Goal: Information Seeking & Learning: Find specific fact

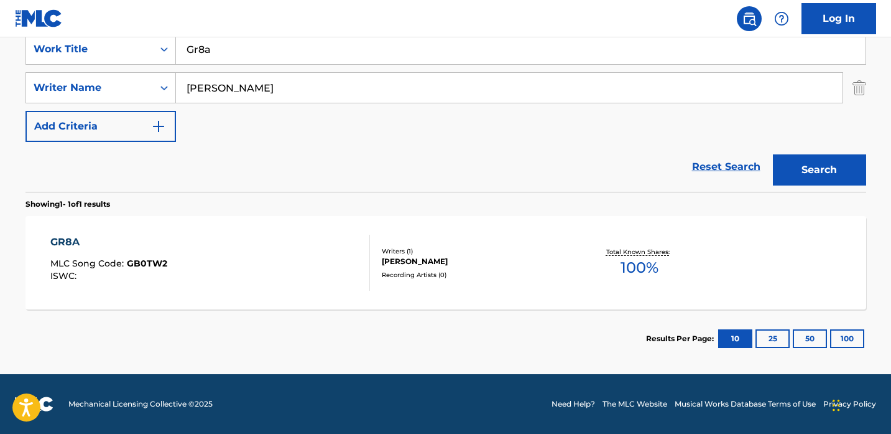
scroll to position [172, 0]
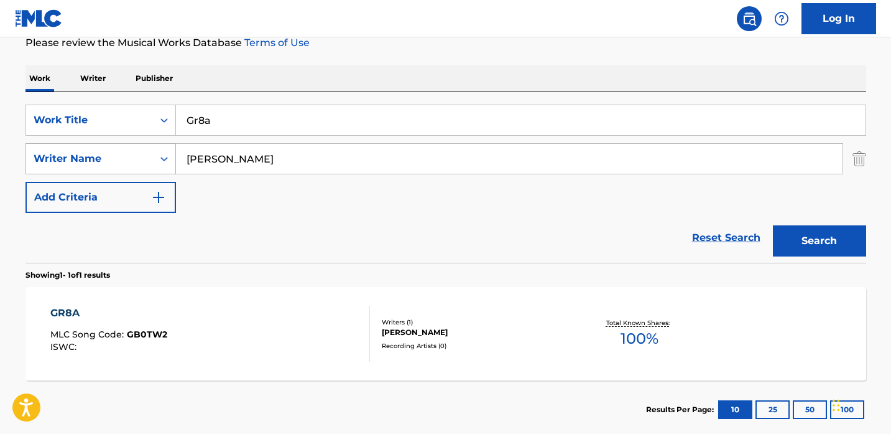
drag, startPoint x: 337, startPoint y: 157, endPoint x: 86, endPoint y: 156, distance: 251.3
click at [86, 157] on div "SearchWithCriteriae6c0c302-9efd-4141-b465-0f413ab025e4 Writer Name [PERSON_NAME]" at bounding box center [446, 158] width 841 height 31
paste input "Akhmetshin"
type input "Akhmetshin"
drag, startPoint x: 241, startPoint y: 118, endPoint x: 85, endPoint y: 108, distance: 156.5
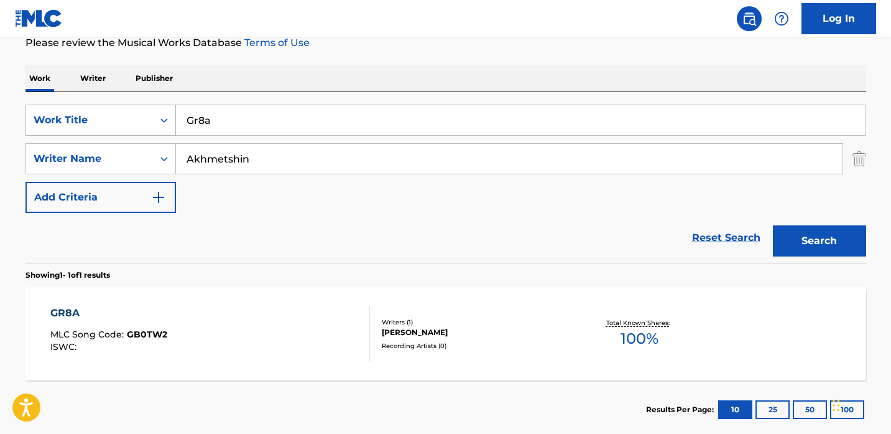
click at [85, 108] on div "SearchWithCriteriaf5d75891-213a-4497-972e-d51c11e24353 Work Title Gr8a" at bounding box center [446, 120] width 841 height 31
type input "Drug Party"
click at [835, 248] on button "Search" at bounding box center [819, 240] width 93 height 31
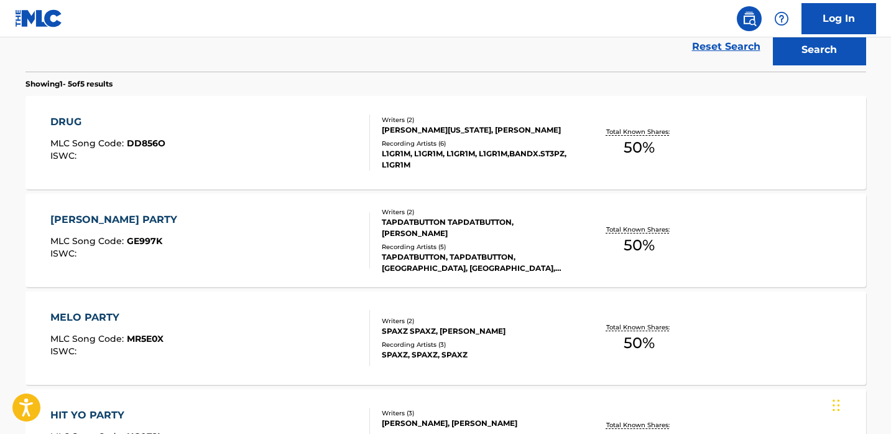
scroll to position [362, 0]
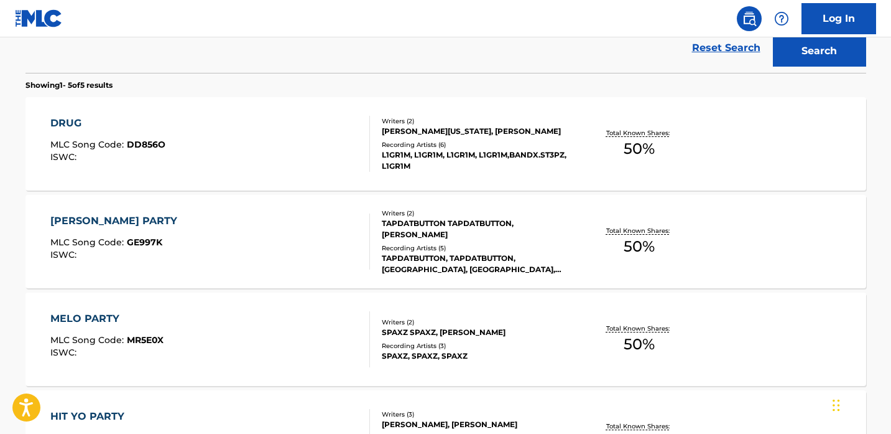
click at [320, 121] on div "DRUG MLC Song Code : DD856O ISWC :" at bounding box center [210, 144] width 320 height 56
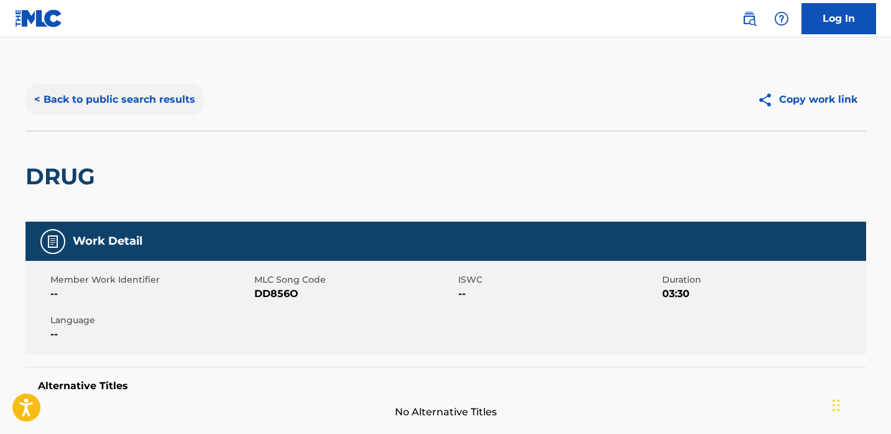
click at [83, 103] on button "< Back to public search results" at bounding box center [115, 99] width 179 height 31
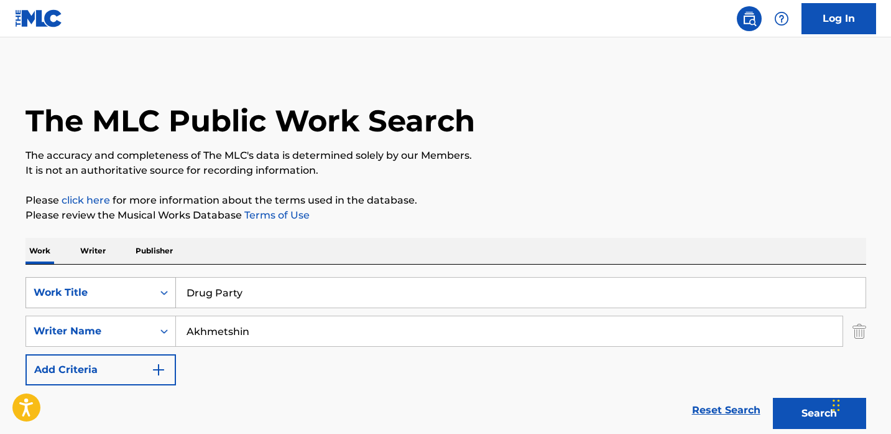
drag, startPoint x: 294, startPoint y: 282, endPoint x: 106, endPoint y: 280, distance: 187.3
click at [106, 280] on div "SearchWithCriteriaf5d75891-213a-4497-972e-d51c11e24353 Work Title Drug Party" at bounding box center [446, 292] width 841 height 31
drag, startPoint x: 264, startPoint y: 289, endPoint x: 83, endPoint y: 280, distance: 181.9
click at [83, 280] on div "SearchWithCriteriaf5d75891-213a-4497-972e-d51c11e24353 Work Title Drug Party" at bounding box center [446, 292] width 841 height 31
paste input "on't Trust Anyone"
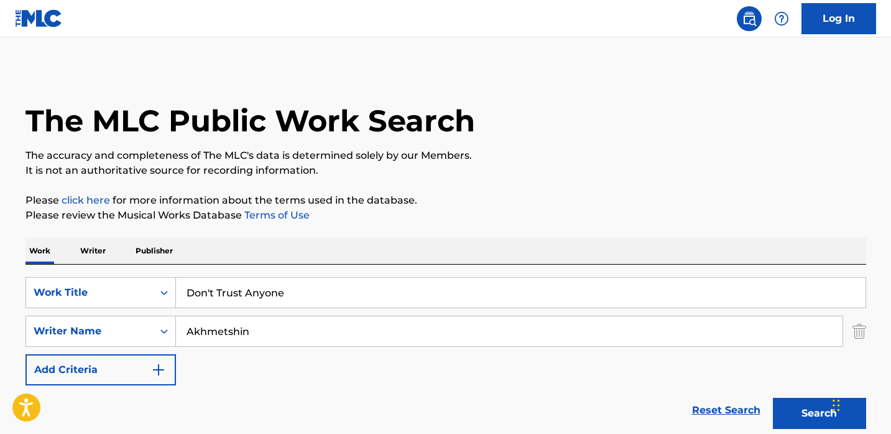
type input "Don't Trust Anyone"
drag, startPoint x: 279, startPoint y: 333, endPoint x: 37, endPoint y: 326, distance: 242.1
click at [37, 326] on div "SearchWithCriteriae6c0c302-9efd-4141-b465-0f413ab025e4 Writer Name [PERSON_NAME]" at bounding box center [446, 330] width 841 height 31
paste input "[PERSON_NAME]"
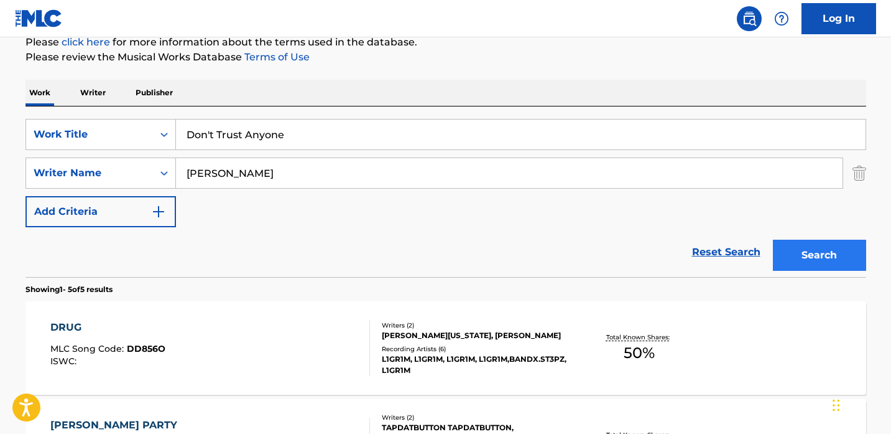
type input "[PERSON_NAME]"
click at [823, 245] on button "Search" at bounding box center [819, 254] width 93 height 31
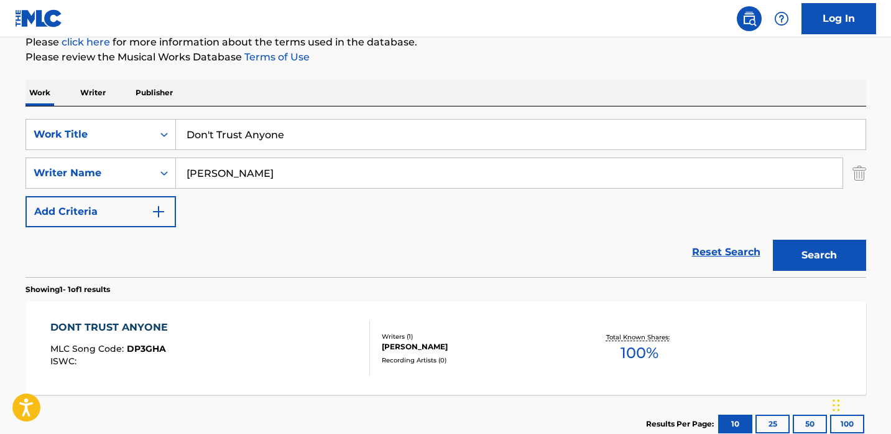
scroll to position [243, 0]
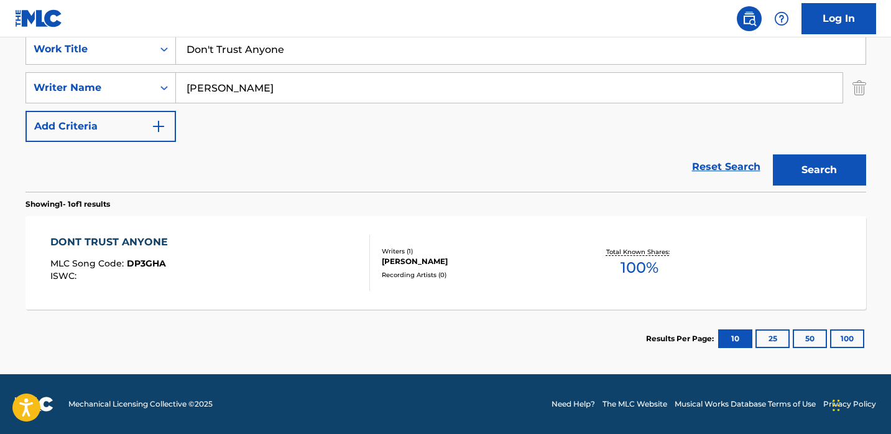
click at [281, 271] on div "DONT TRUST ANYONE MLC Song Code : DP3GHA ISWC :" at bounding box center [210, 263] width 320 height 56
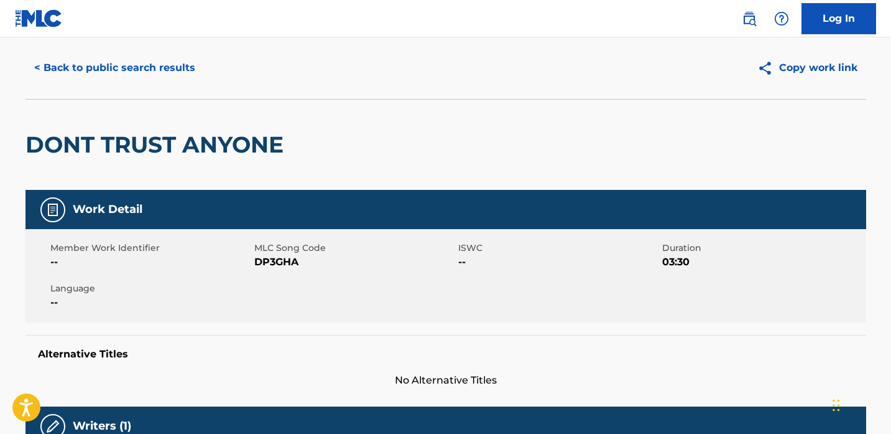
scroll to position [35, 0]
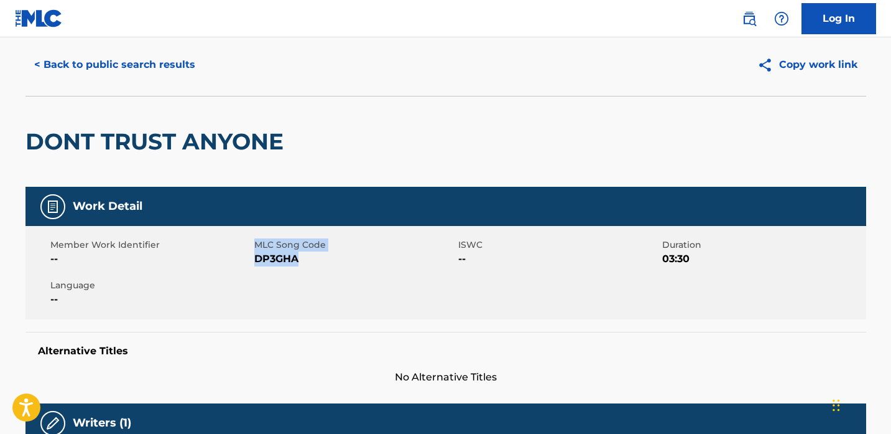
drag, startPoint x: 309, startPoint y: 260, endPoint x: 254, endPoint y: 260, distance: 54.7
click at [254, 260] on span "DP3GHA" at bounding box center [354, 258] width 201 height 15
click at [299, 255] on span "DP3GHA" at bounding box center [354, 258] width 201 height 15
drag, startPoint x: 309, startPoint y: 261, endPoint x: 256, endPoint y: 263, distance: 52.9
click at [256, 263] on span "DP3GHA" at bounding box center [354, 258] width 201 height 15
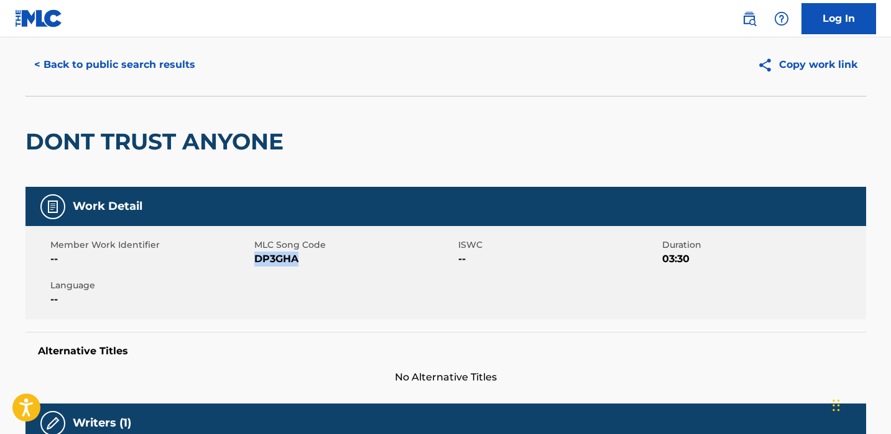
copy span "DP3GHA"
click at [80, 66] on button "< Back to public search results" at bounding box center [115, 64] width 179 height 31
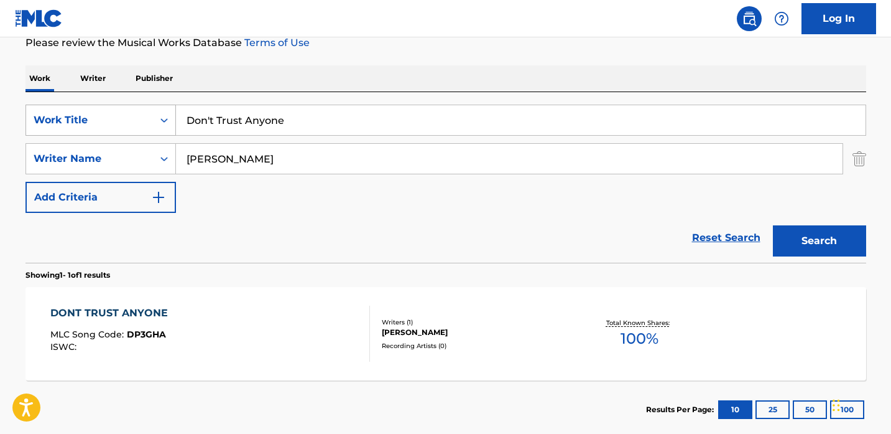
drag, startPoint x: 310, startPoint y: 120, endPoint x: 87, endPoint y: 120, distance: 223.3
click at [87, 120] on div "SearchWithCriteriaf5d75891-213a-4497-972e-d51c11e24353 Work Title Don't Trust A…" at bounding box center [446, 120] width 841 height 31
paste input "Gr8a"
type input "Gr8a"
drag, startPoint x: 275, startPoint y: 158, endPoint x: 113, endPoint y: 157, distance: 162.4
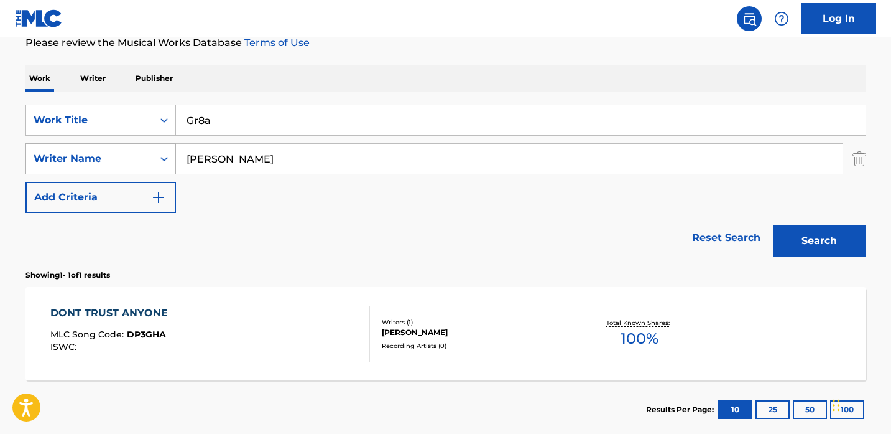
click at [113, 157] on div "SearchWithCriteriae6c0c302-9efd-4141-b465-0f413ab025e4 Writer Name [PERSON_NAME]" at bounding box center [446, 158] width 841 height 31
paste input "[PERSON_NAME]"
type input "[PERSON_NAME]"
click at [800, 239] on button "Search" at bounding box center [819, 240] width 93 height 31
click at [218, 343] on div "GR8A MLC Song Code : GB0TW2 ISWC :" at bounding box center [210, 333] width 320 height 56
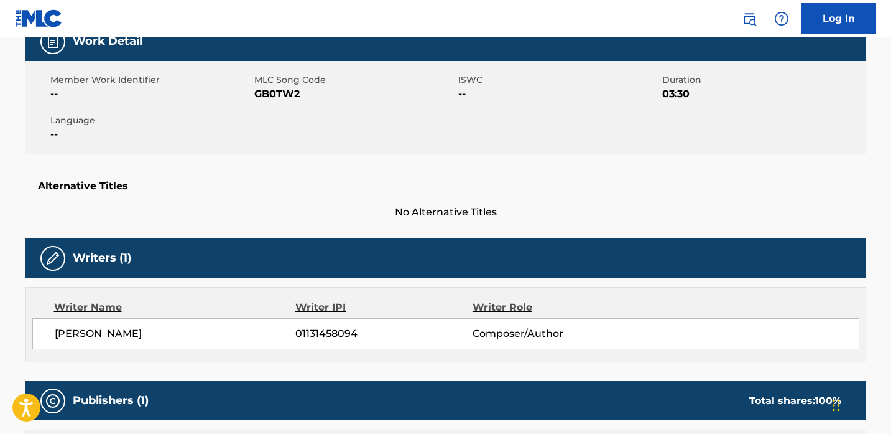
scroll to position [200, 0]
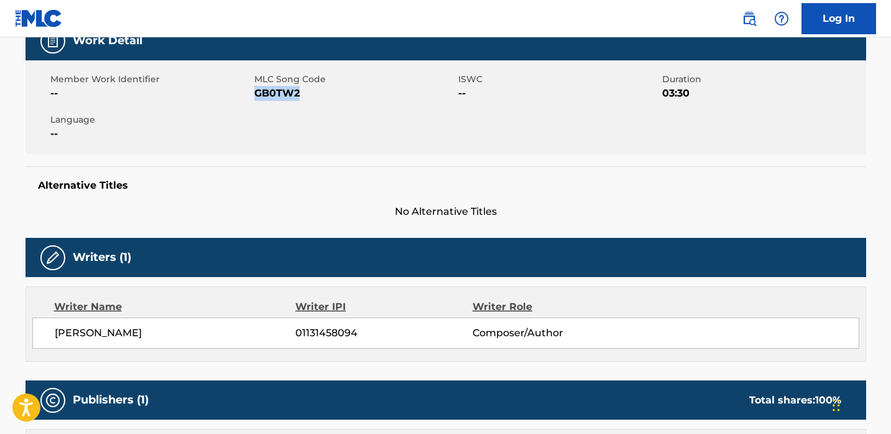
drag, startPoint x: 308, startPoint y: 90, endPoint x: 254, endPoint y: 90, distance: 53.5
click at [254, 90] on span "GB0TW2" at bounding box center [354, 93] width 201 height 15
copy span "GB0TW2"
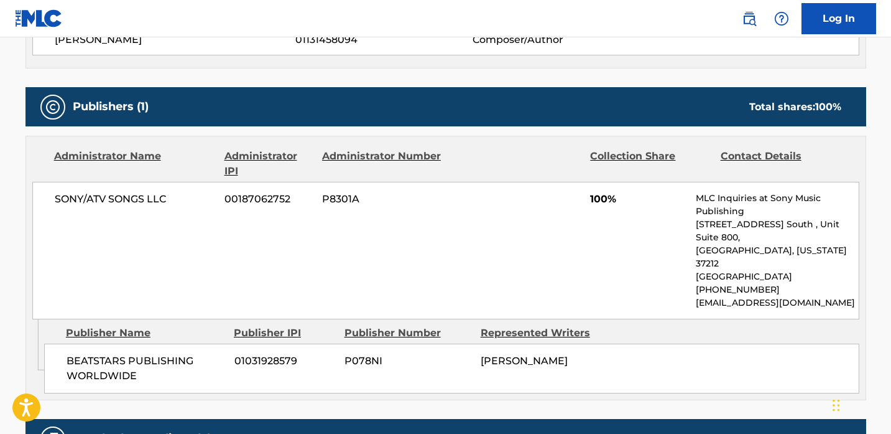
scroll to position [490, 0]
